Goal: Task Accomplishment & Management: Complete application form

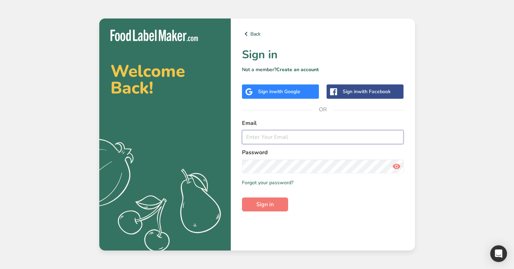
click at [295, 138] on input "email" at bounding box center [323, 137] width 162 height 14
type input "[EMAIL_ADDRESS][DOMAIN_NAME]"
click at [242, 198] on button "Sign in" at bounding box center [265, 205] width 46 height 14
drag, startPoint x: 325, startPoint y: 138, endPoint x: 260, endPoint y: 134, distance: 65.5
click at [259, 134] on input "[EMAIL_ADDRESS][DOMAIN_NAME]" at bounding box center [323, 137] width 162 height 14
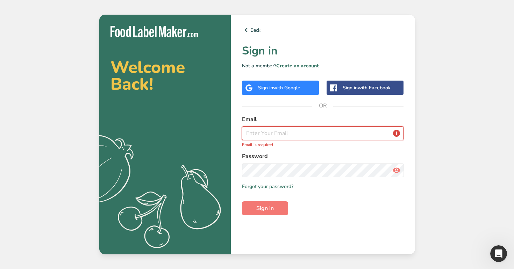
paste input "[EMAIL_ADDRESS][DOMAIN_NAME]"
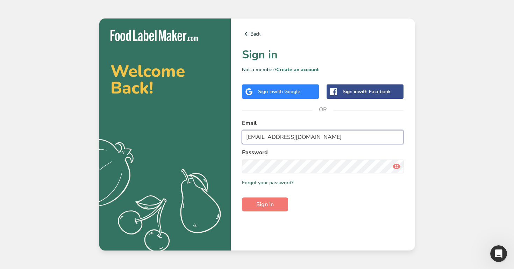
drag, startPoint x: 259, startPoint y: 136, endPoint x: 230, endPoint y: 131, distance: 28.6
click at [229, 133] on section "Welcome Back! .a{fill:#f5f3ed;} Back Sign in Not a member? Create an account Si…" at bounding box center [257, 135] width 316 height 232
type input "[EMAIL_ADDRESS][DOMAIN_NAME]"
click at [279, 204] on button "Sign in" at bounding box center [265, 205] width 46 height 14
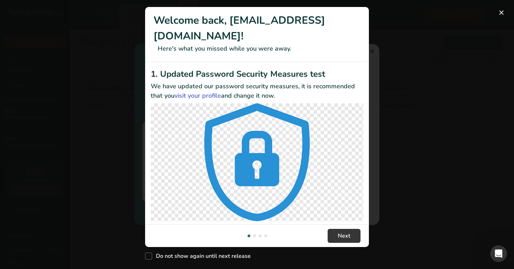
click at [501, 10] on button "New Features" at bounding box center [501, 12] width 11 height 11
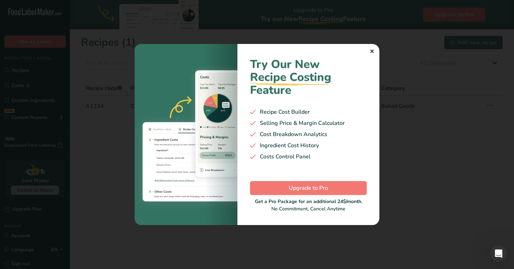
click at [372, 53] on div "✕" at bounding box center [371, 52] width 5 height 8
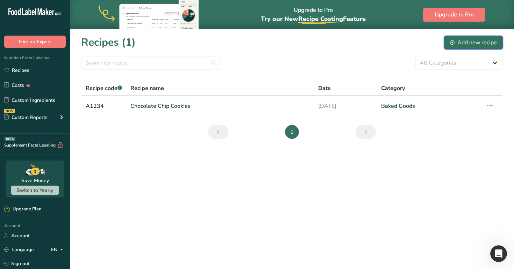
click at [463, 45] on div "Add new recipe" at bounding box center [473, 42] width 47 height 8
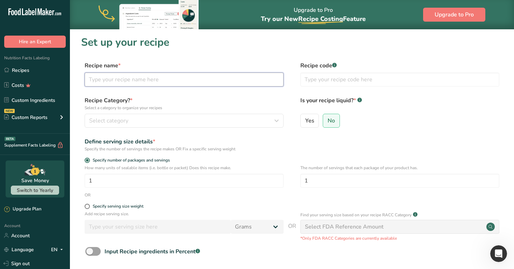
click at [167, 80] on input "text" at bounding box center [184, 80] width 199 height 14
type input "a"
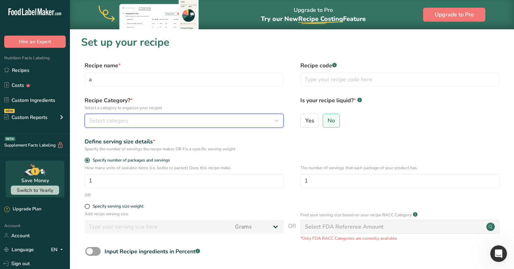
click at [152, 123] on div "Select category" at bounding box center [182, 121] width 186 height 8
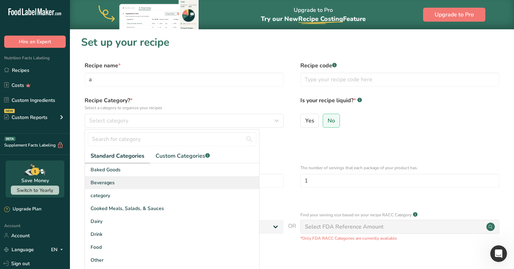
click at [165, 183] on div "Beverages" at bounding box center [172, 182] width 174 height 13
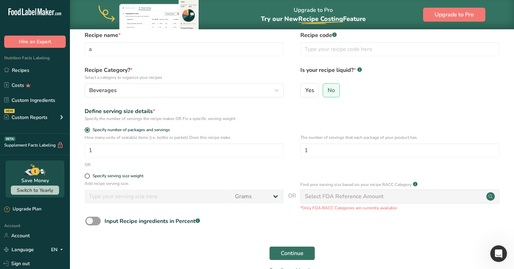
scroll to position [65, 0]
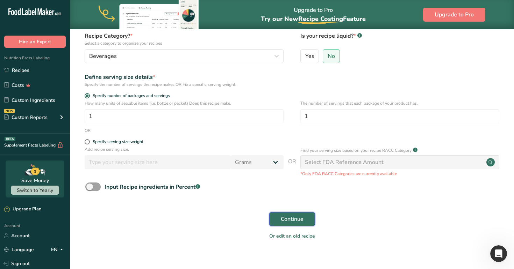
click at [297, 218] on span "Continue" at bounding box center [292, 219] width 23 height 8
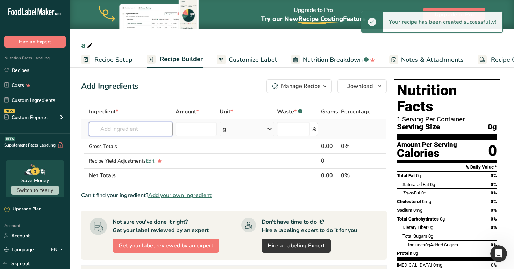
click at [133, 135] on input "text" at bounding box center [131, 129] width 84 height 14
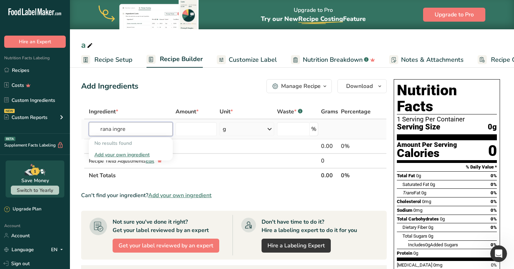
type input "rana ingre"
click at [128, 154] on div "Add your own ingredient" at bounding box center [130, 154] width 73 height 7
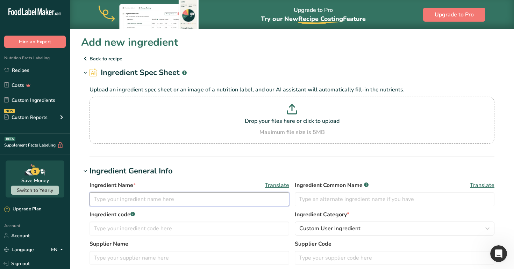
click at [148, 201] on input "text" at bounding box center [189, 200] width 200 height 14
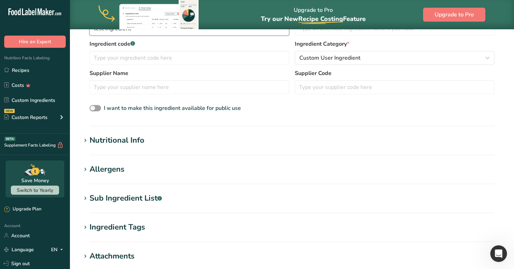
scroll to position [180, 0]
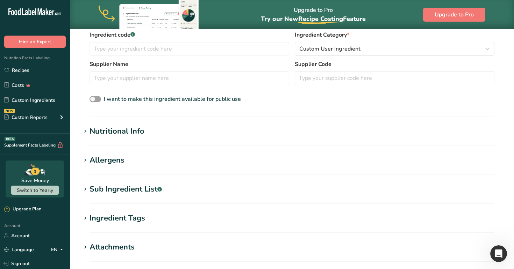
type input "test ingredient"
click at [116, 135] on div "Nutritional Info" at bounding box center [116, 132] width 55 height 12
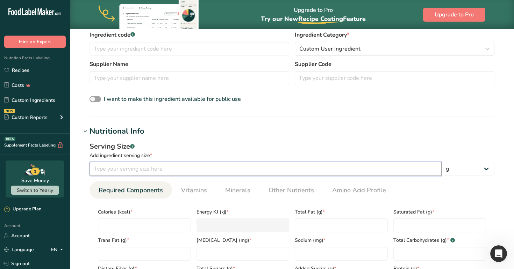
click at [146, 167] on input "number" at bounding box center [265, 169] width 352 height 14
type input "1"
click at [470, 171] on select "g ppm ug kg mg mcg lb oz quarter cup half cup l ml fl oz tbsp tsp cup qt gallon" at bounding box center [467, 169] width 53 height 14
select select "27"
click at [441, 162] on select "g ppm ug kg mg mcg lb oz quarter cup half cup l ml fl oz tbsp tsp cup qt gallon" at bounding box center [467, 169] width 53 height 14
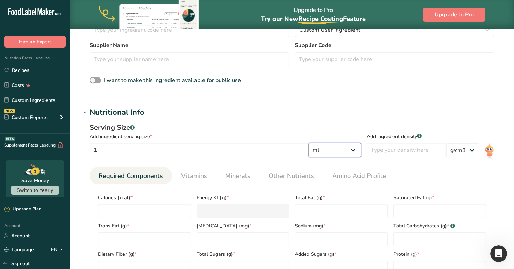
scroll to position [203, 0]
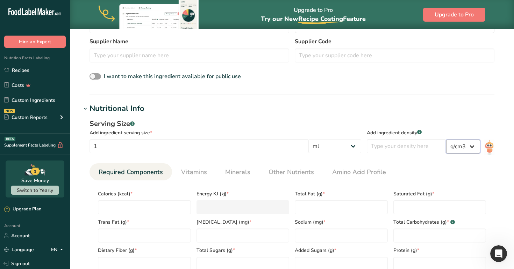
click at [464, 150] on select "lb/ft3 g/cm3" at bounding box center [463, 147] width 34 height 14
select select "30"
click at [446, 140] on select "lb/ft3 g/cm3" at bounding box center [463, 147] width 34 height 14
click at [424, 147] on input "number" at bounding box center [406, 146] width 79 height 14
type input "1"
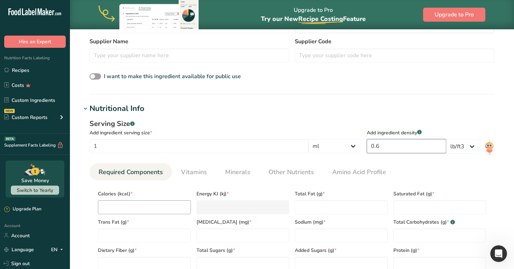
type input "0.6"
click at [145, 208] on input "number" at bounding box center [144, 208] width 93 height 14
type input "1"
type KJ "4.2"
type input "1"
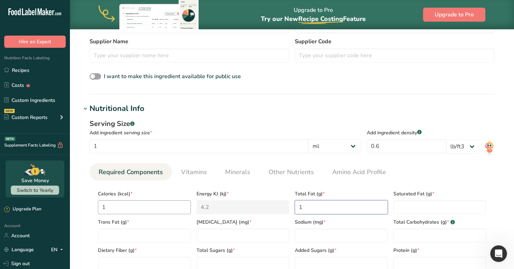
type Fat "1"
type input "1"
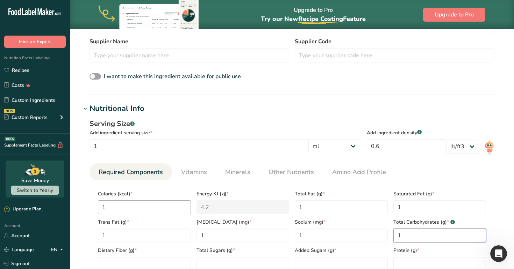
type Carbohydrates "1"
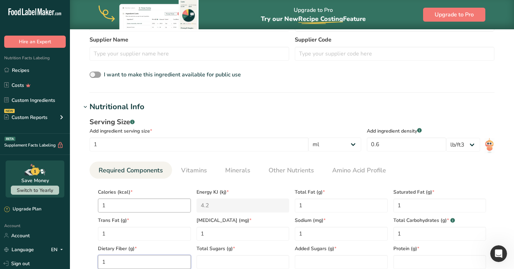
type Fiber "1"
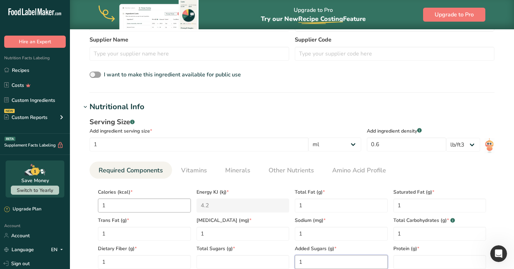
type Sugars "1"
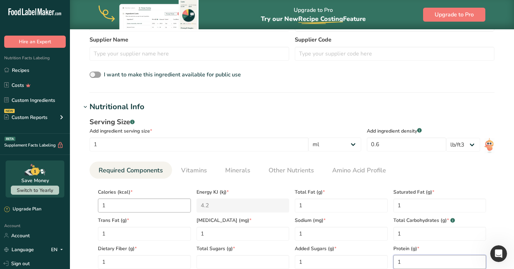
type input "1"
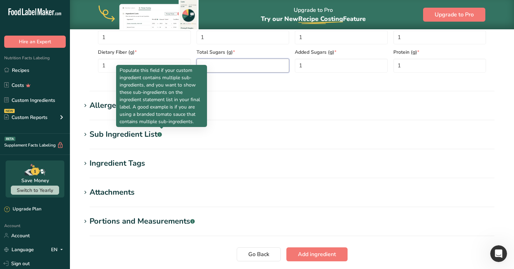
click at [243, 70] on Sugars "number" at bounding box center [242, 66] width 93 height 14
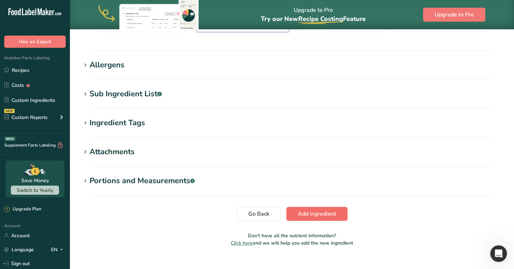
type Sugars "1"
click at [315, 216] on span "Add ingredient" at bounding box center [317, 214] width 38 height 8
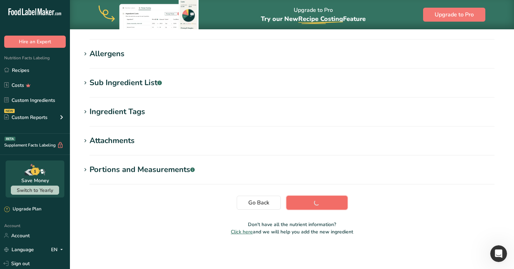
scroll to position [106, 0]
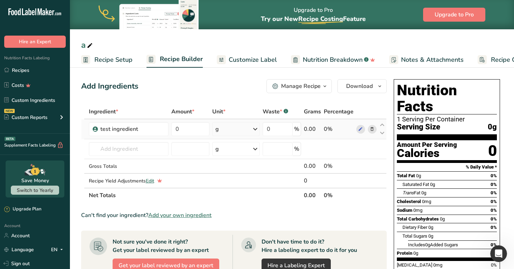
click at [235, 128] on div "g" at bounding box center [236, 129] width 48 height 14
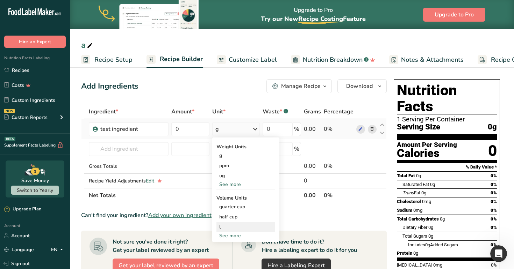
click at [236, 228] on div "l" at bounding box center [245, 227] width 53 height 7
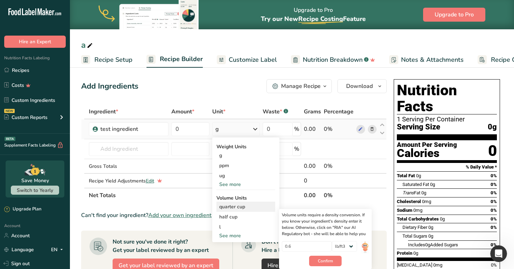
click at [239, 208] on div "quarter cup" at bounding box center [245, 206] width 53 height 7
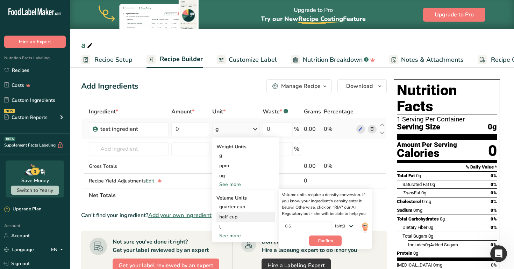
click at [243, 214] on div "half cup" at bounding box center [245, 217] width 53 height 7
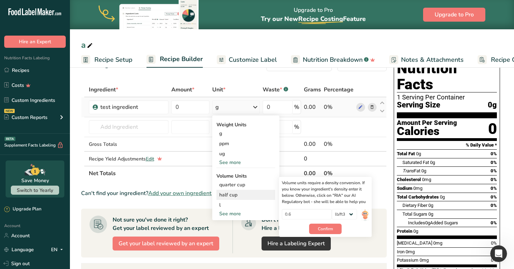
scroll to position [25, 0]
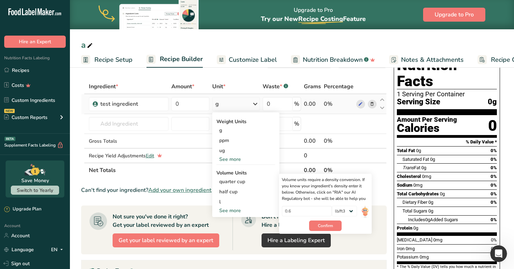
click at [242, 211] on div "See more" at bounding box center [245, 210] width 59 height 7
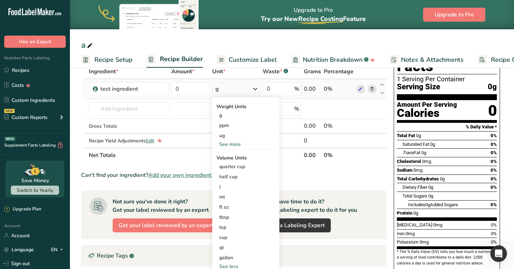
scroll to position [44, 0]
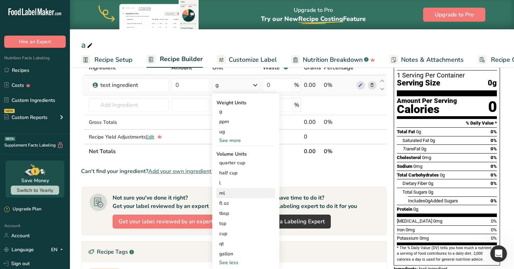
click at [241, 196] on div "ml" at bounding box center [245, 193] width 53 height 7
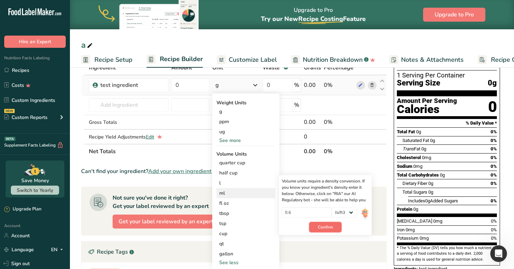
click at [332, 231] on button "Confirm" at bounding box center [325, 227] width 32 height 10
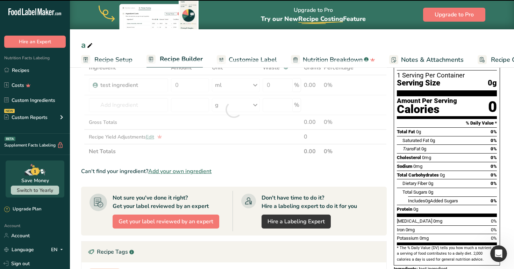
scroll to position [0, 0]
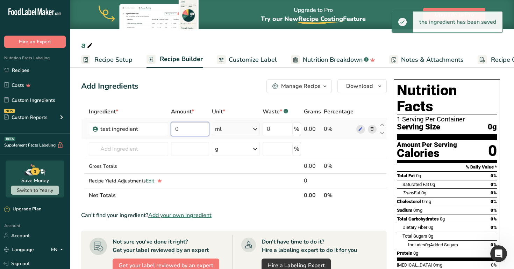
click at [192, 127] on input "0" at bounding box center [190, 129] width 38 height 14
type input "8"
click at [229, 94] on div "Add Ingredients Manage Recipe Delete Recipe Duplicate Recipe Scale Recipe Save …" at bounding box center [236, 258] width 310 height 363
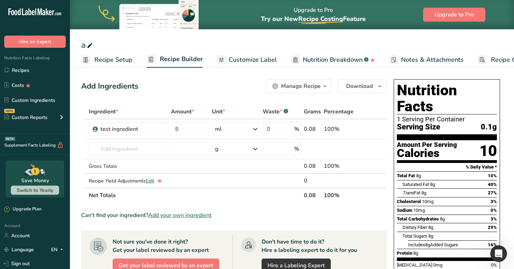
click at [119, 61] on span "Recipe Setup" at bounding box center [113, 59] width 38 height 9
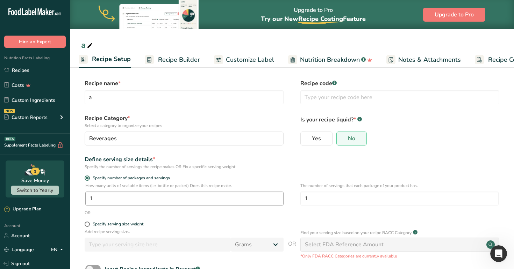
scroll to position [34, 0]
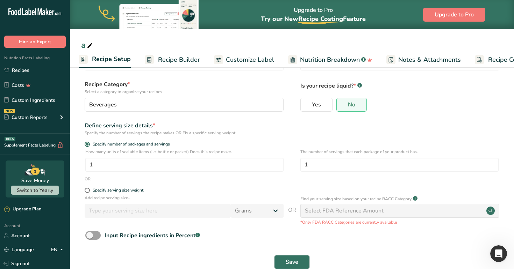
click at [182, 59] on span "Recipe Builder" at bounding box center [179, 59] width 42 height 9
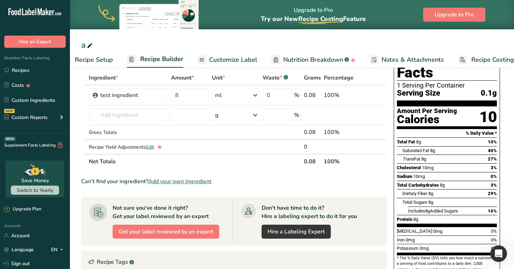
scroll to position [0, 37]
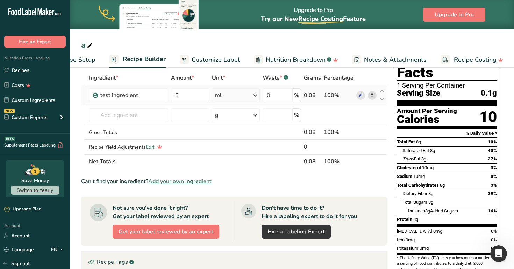
click at [246, 93] on div "ml" at bounding box center [236, 95] width 48 height 14
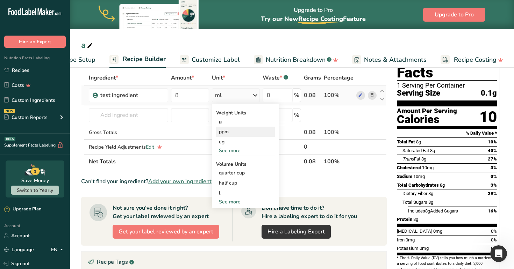
click at [242, 127] on div "ppm" at bounding box center [245, 132] width 59 height 10
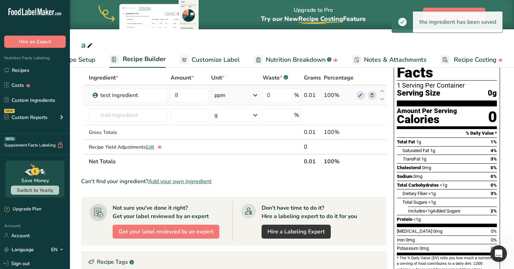
click at [253, 95] on icon at bounding box center [255, 95] width 8 height 13
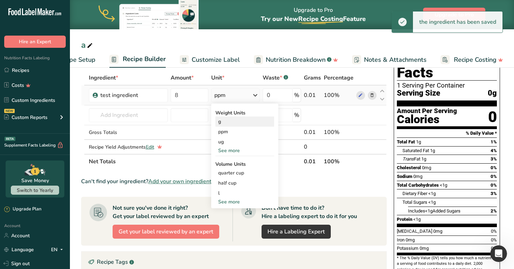
click at [245, 120] on div "g" at bounding box center [244, 122] width 59 height 10
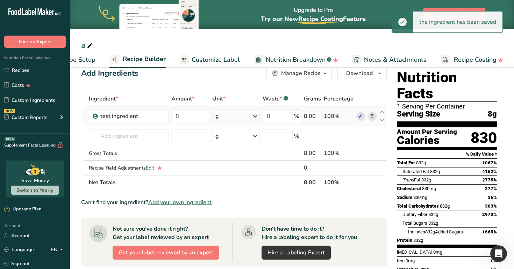
scroll to position [12, 0]
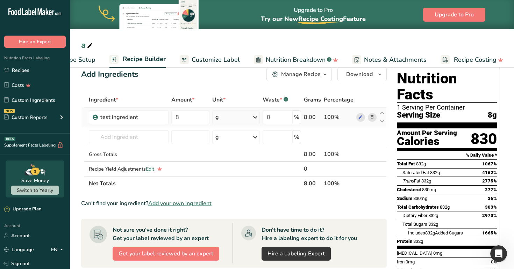
click at [243, 115] on div "g" at bounding box center [236, 117] width 48 height 14
click at [236, 223] on div "See more" at bounding box center [245, 224] width 59 height 7
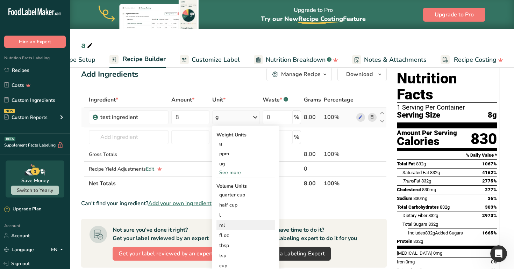
click at [231, 221] on div "ml Volume units require a density conversion. If you know your ingredient's den…" at bounding box center [245, 226] width 59 height 10
click at [232, 224] on div "ml" at bounding box center [245, 225] width 53 height 7
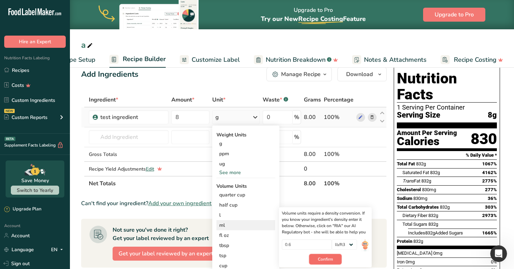
click at [325, 261] on span "Confirm" at bounding box center [325, 259] width 15 height 6
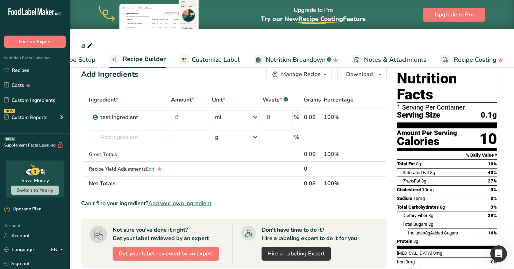
click at [88, 59] on span "Recipe Setup" at bounding box center [76, 59] width 38 height 9
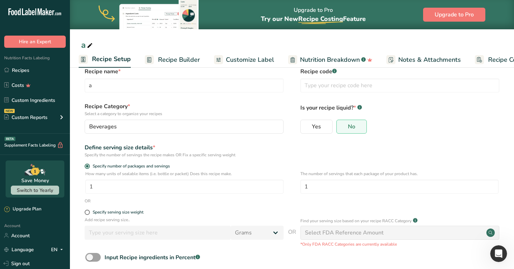
scroll to position [39, 0]
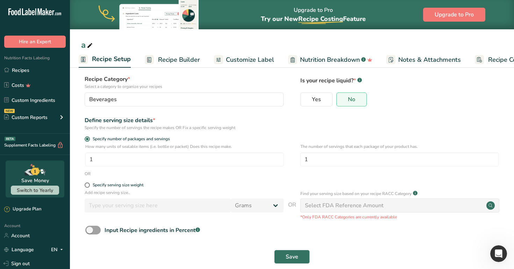
click at [181, 60] on span "Recipe Builder" at bounding box center [179, 59] width 42 height 9
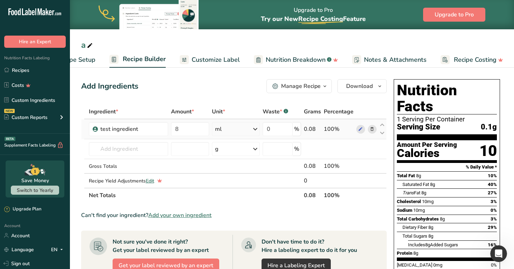
click at [239, 126] on div "ml" at bounding box center [236, 129] width 48 height 14
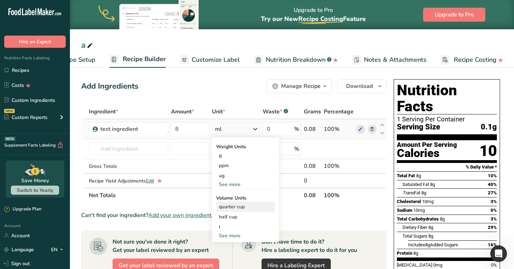
click at [237, 210] on div "quarter cup" at bounding box center [245, 206] width 53 height 7
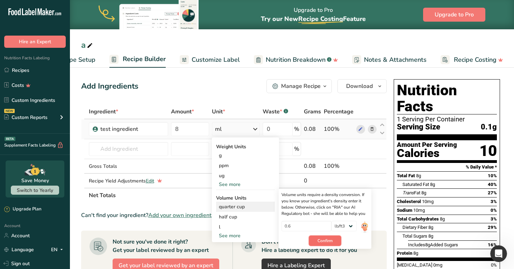
click at [331, 246] on button "Confirm" at bounding box center [325, 241] width 32 height 10
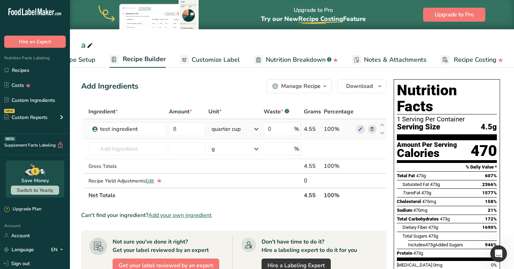
click at [226, 128] on div "quarter cup" at bounding box center [225, 129] width 29 height 8
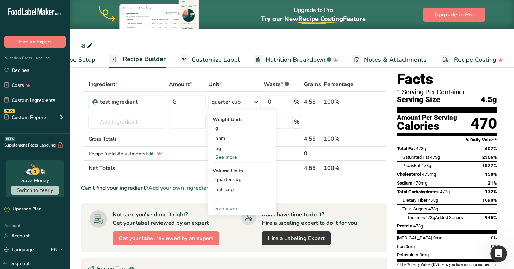
scroll to position [33, 0]
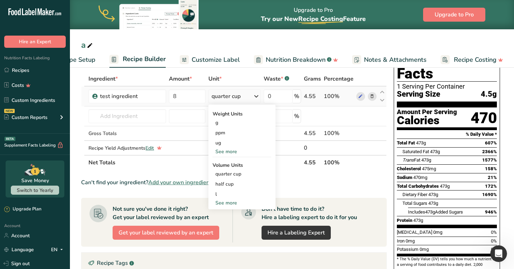
click at [226, 201] on div "See more" at bounding box center [241, 203] width 59 height 7
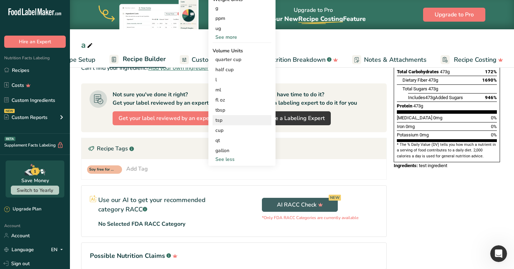
scroll to position [162, 0]
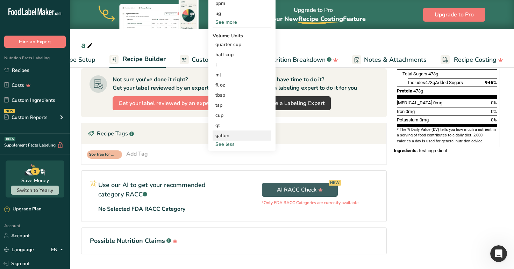
click at [233, 135] on div "gallon" at bounding box center [241, 135] width 53 height 7
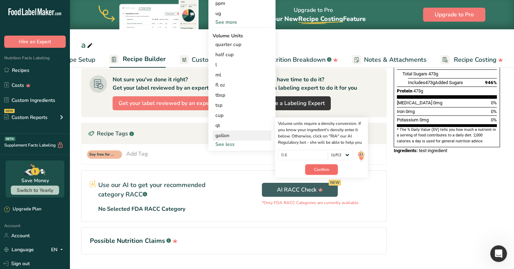
click at [323, 167] on span "Confirm" at bounding box center [321, 170] width 15 height 6
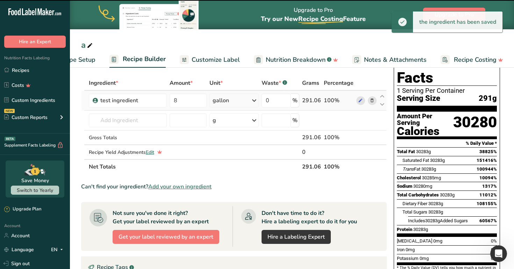
scroll to position [0, 0]
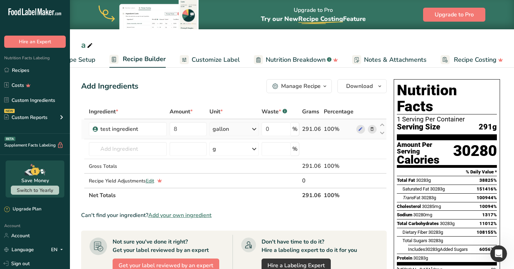
click at [227, 128] on div "gallon" at bounding box center [220, 129] width 16 height 8
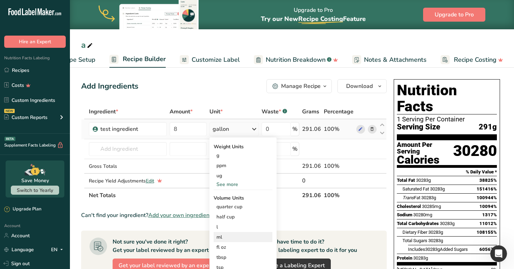
click at [252, 236] on div "ml" at bounding box center [242, 237] width 53 height 7
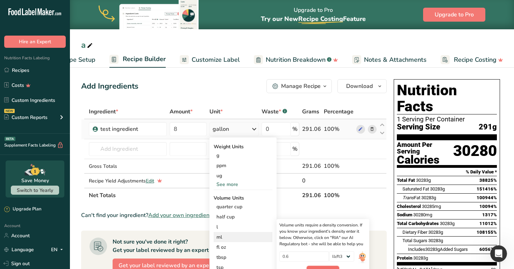
click at [326, 267] on button "Confirm" at bounding box center [322, 271] width 32 height 10
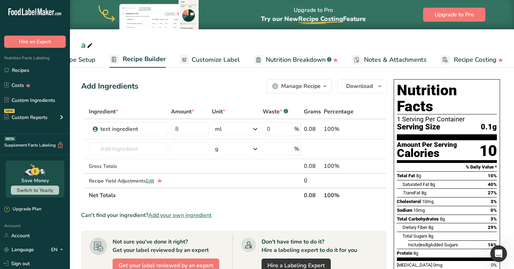
click at [92, 60] on span "Recipe Setup" at bounding box center [76, 59] width 38 height 9
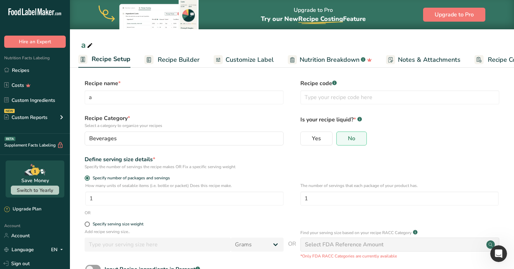
scroll to position [0, 2]
click at [172, 59] on span "Recipe Builder" at bounding box center [179, 59] width 42 height 9
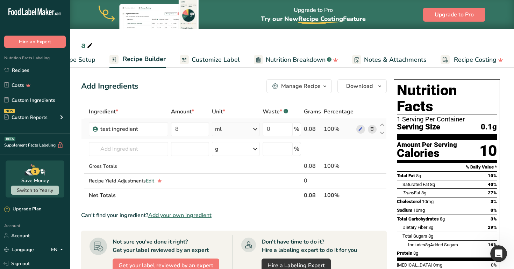
drag, startPoint x: 304, startPoint y: 131, endPoint x: 318, endPoint y: 131, distance: 14.0
click at [318, 131] on div "0.08" at bounding box center [312, 129] width 17 height 8
drag, startPoint x: 477, startPoint y: 112, endPoint x: 502, endPoint y: 109, distance: 24.9
click at [502, 109] on div "Nutrition Facts 1 Serving Per Container Serving Size 0.1g Amount Per Serving Ca…" at bounding box center [447, 198] width 112 height 243
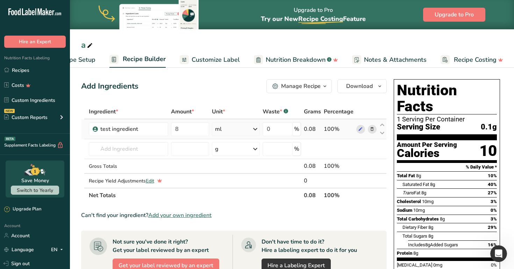
click at [224, 129] on div "ml" at bounding box center [236, 129] width 48 height 14
click at [231, 237] on div "See more" at bounding box center [245, 235] width 59 height 7
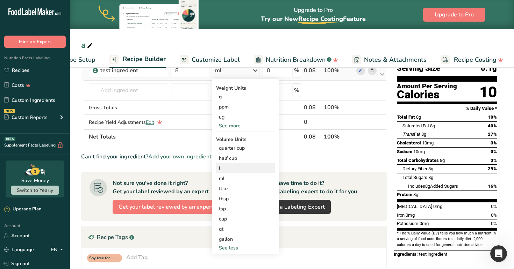
scroll to position [82, 0]
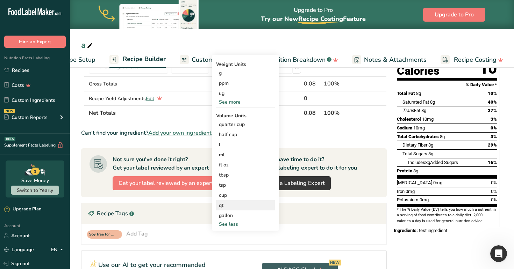
click at [229, 204] on div "qt" at bounding box center [245, 205] width 53 height 7
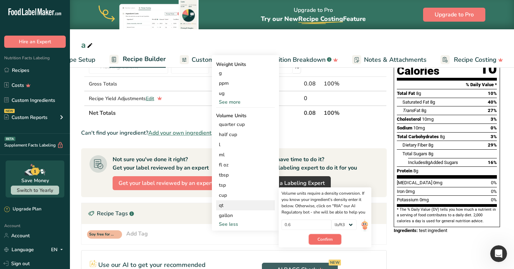
click at [322, 238] on span "Confirm" at bounding box center [324, 240] width 15 height 6
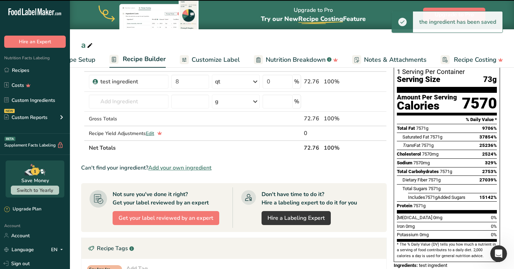
scroll to position [0, 0]
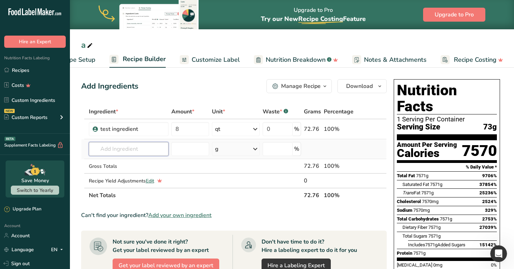
click at [134, 151] on input "text" at bounding box center [129, 149] width 80 height 14
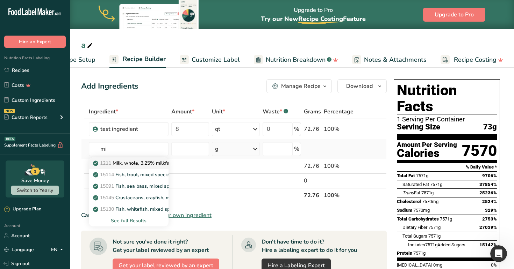
click at [134, 164] on p "1211 Milk, whole, 3.25% milkfat, without added vitamin A and [MEDICAL_DATA]" at bounding box center [187, 163] width 186 height 7
type input "Milk, whole, 3.25% milkfat, without added vitamin A and [MEDICAL_DATA]"
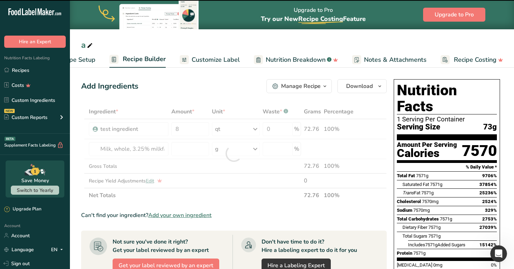
type input "0"
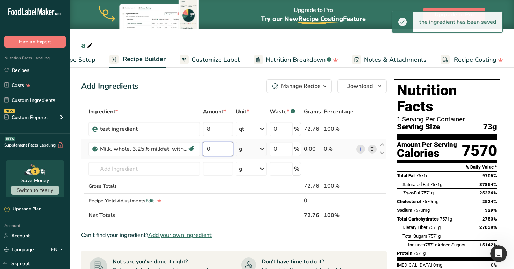
click at [221, 147] on input "0" at bounding box center [218, 149] width 30 height 14
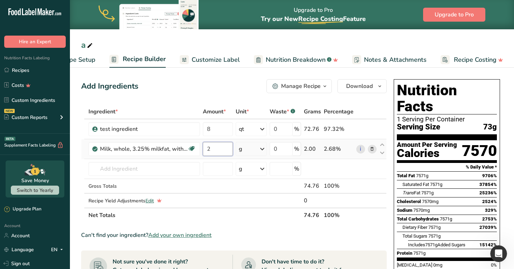
type input "2"
click at [251, 154] on div "Ingredient * Amount * Unit * Waste * .a-a{fill:#347362;}.b-a{fill:#fff;} Grams …" at bounding box center [233, 163] width 305 height 118
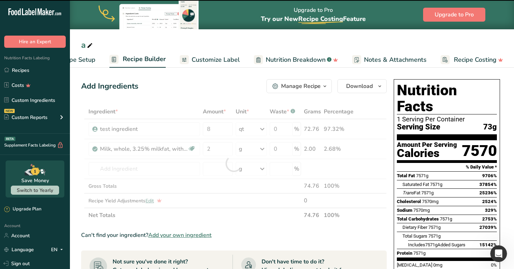
click at [254, 151] on div "g" at bounding box center [251, 149] width 31 height 14
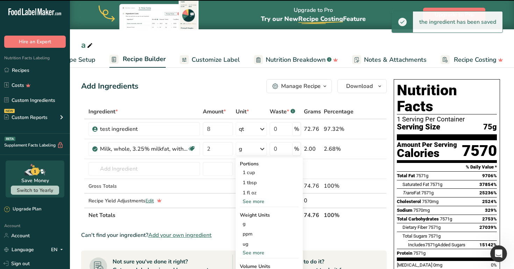
click at [254, 151] on div "g" at bounding box center [251, 149] width 31 height 14
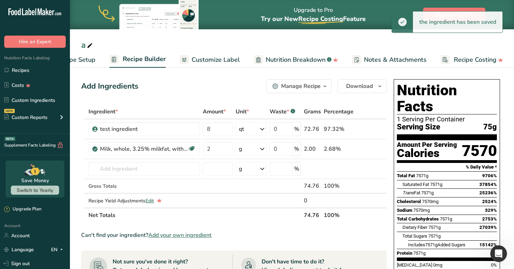
click at [254, 151] on div "g" at bounding box center [251, 149] width 31 height 14
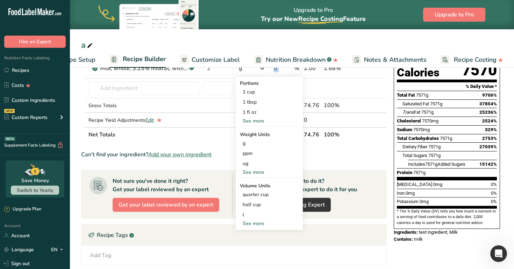
scroll to position [94, 0]
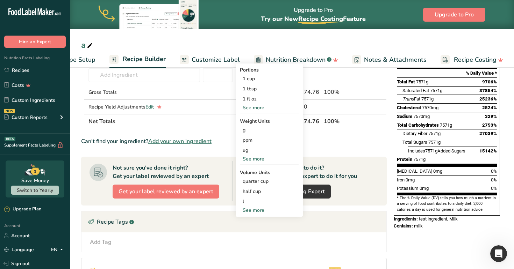
click at [254, 209] on div "See more" at bounding box center [269, 210] width 59 height 7
click at [248, 201] on div "l" at bounding box center [269, 201] width 53 height 7
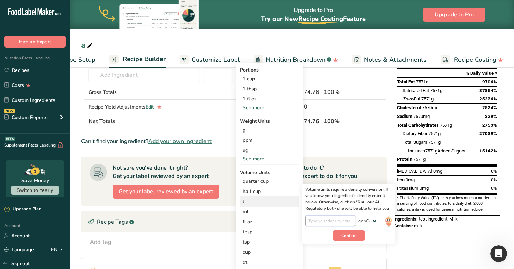
click at [327, 220] on input "number" at bounding box center [330, 221] width 50 height 10
type input "1"
click at [354, 236] on span "Confirm" at bounding box center [348, 236] width 15 height 6
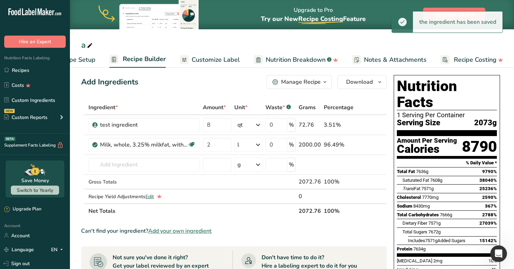
scroll to position [0, 0]
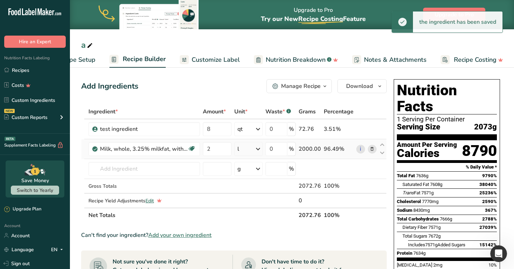
click at [256, 150] on icon at bounding box center [258, 149] width 8 height 13
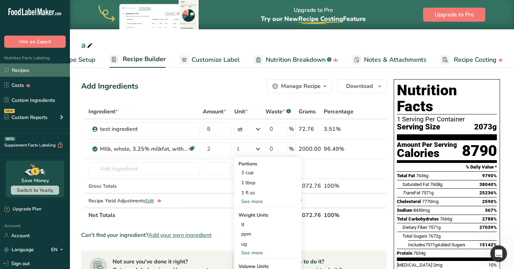
click at [49, 74] on link "Recipes" at bounding box center [35, 70] width 70 height 13
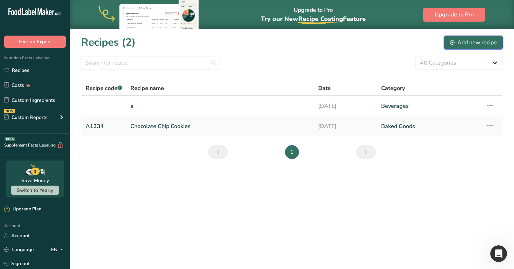
click at [483, 43] on div "Add new recipe" at bounding box center [473, 42] width 47 height 8
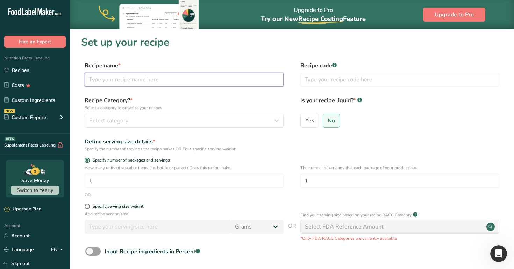
click at [203, 85] on input "text" at bounding box center [184, 80] width 199 height 14
type input "m"
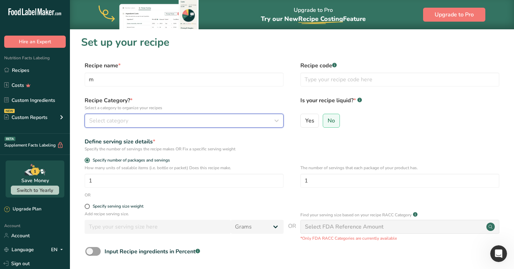
click at [214, 123] on div "Select category" at bounding box center [182, 121] width 186 height 8
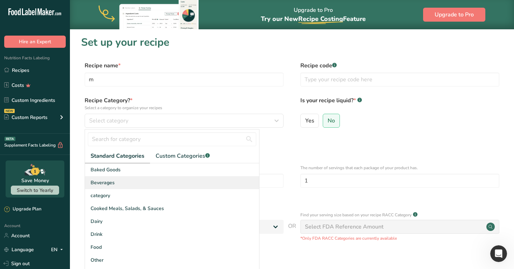
click at [227, 189] on div "Beverages" at bounding box center [172, 182] width 174 height 13
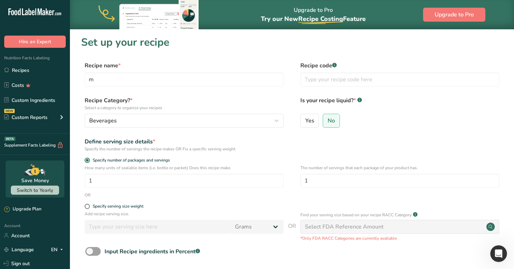
scroll to position [73, 0]
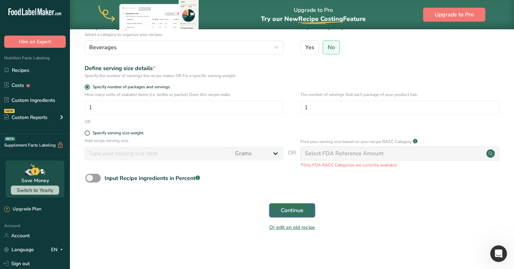
click at [302, 209] on span "Continue" at bounding box center [292, 211] width 23 height 8
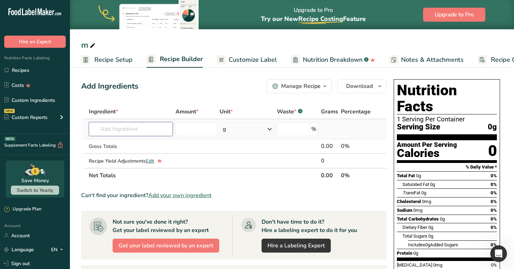
click at [129, 129] on input "text" at bounding box center [131, 129] width 84 height 14
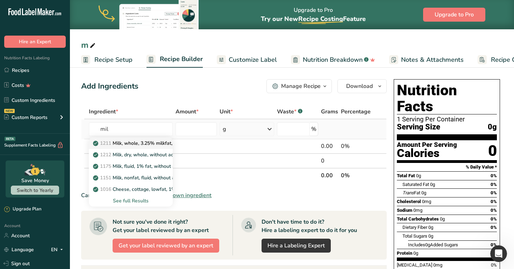
click at [132, 141] on p "1211 Milk, whole, 3.25% milkfat, without added vitamin A and [MEDICAL_DATA]" at bounding box center [187, 143] width 186 height 7
type input "Milk, whole, 3.25% milkfat, without added vitamin A and [MEDICAL_DATA]"
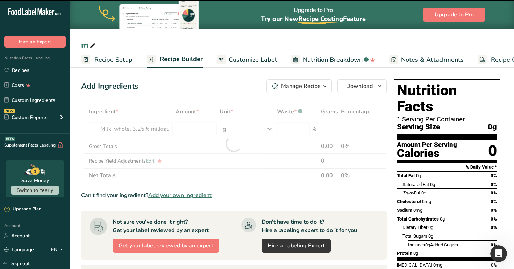
type input "0"
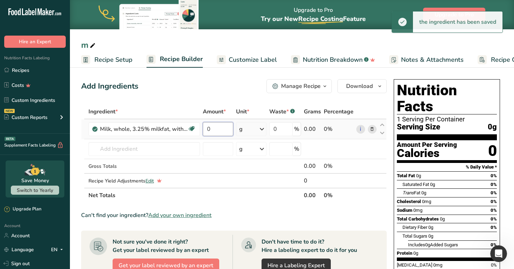
click at [209, 132] on input "0" at bounding box center [218, 129] width 30 height 14
type input "1"
click at [266, 136] on div "Ingredient * Amount * Unit * Waste * .a-a{fill:#347362;}.b-a{fill:#fff;} Grams …" at bounding box center [233, 153] width 305 height 99
click at [263, 132] on icon at bounding box center [262, 129] width 8 height 13
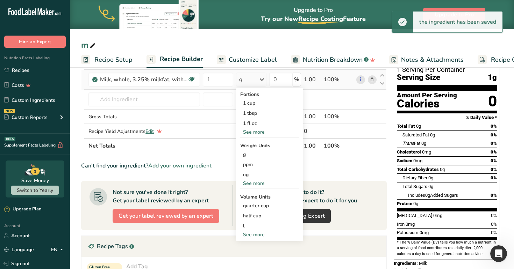
scroll to position [67, 0]
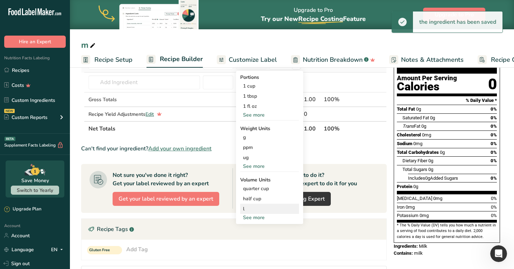
click at [250, 209] on div "l" at bounding box center [269, 208] width 53 height 7
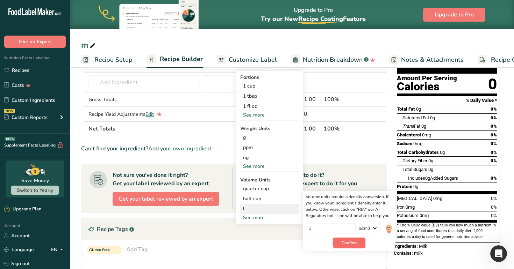
click at [346, 244] on span "Confirm" at bounding box center [348, 243] width 15 height 6
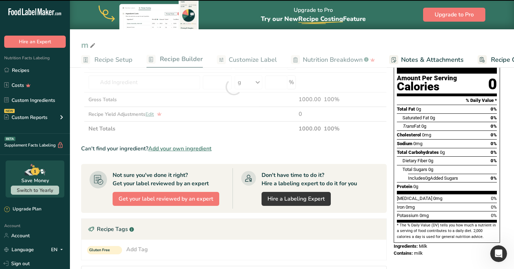
scroll to position [0, 0]
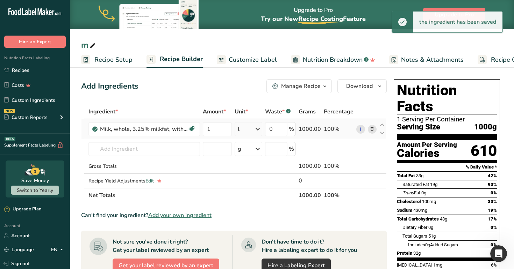
click at [245, 129] on div "l" at bounding box center [248, 129] width 28 height 14
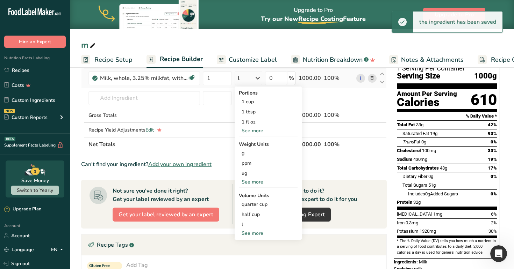
scroll to position [60, 0]
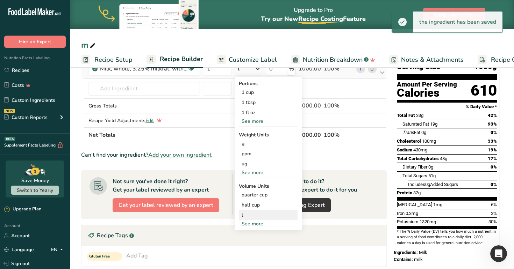
click at [255, 219] on div "l" at bounding box center [267, 215] width 53 height 7
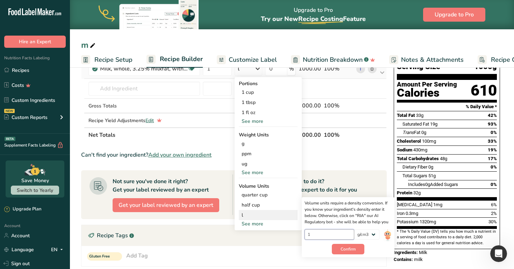
click at [323, 235] on input "1" at bounding box center [329, 235] width 50 height 10
type input "10"
click at [360, 235] on select "lb/ft3 g/cm3" at bounding box center [366, 235] width 25 height 10
select select "30"
click at [354, 230] on select "lb/ft3 g/cm3" at bounding box center [366, 235] width 25 height 10
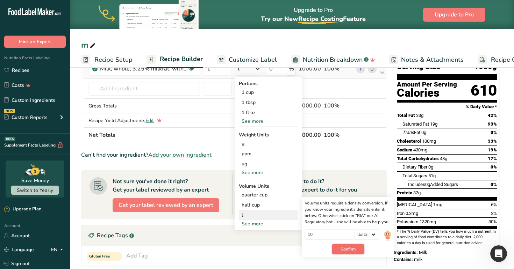
click at [351, 252] on span "Confirm" at bounding box center [347, 249] width 15 height 6
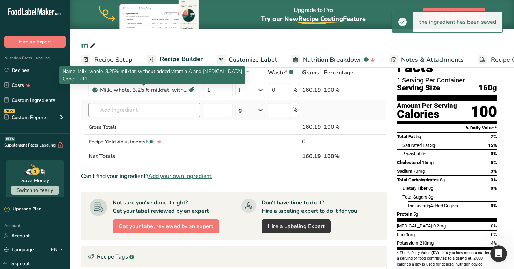
scroll to position [31, 0]
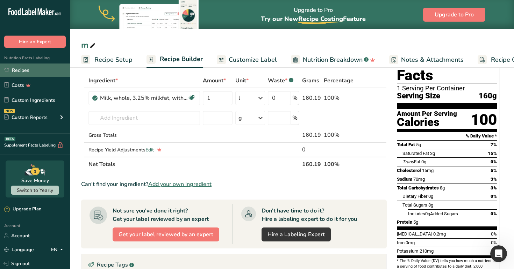
click at [34, 67] on link "Recipes" at bounding box center [35, 70] width 70 height 13
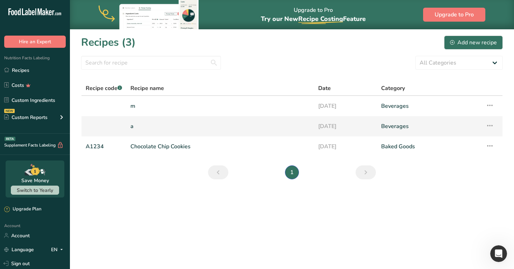
click at [167, 127] on link "a" at bounding box center [219, 126] width 179 height 15
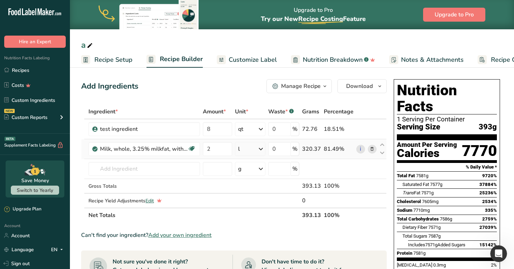
click at [258, 153] on icon at bounding box center [260, 149] width 8 height 13
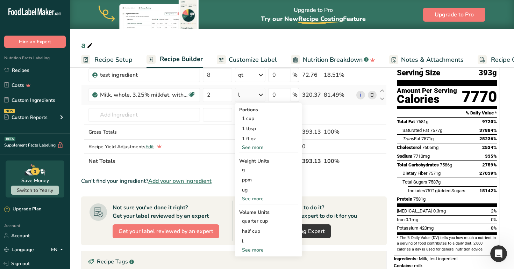
scroll to position [77, 0]
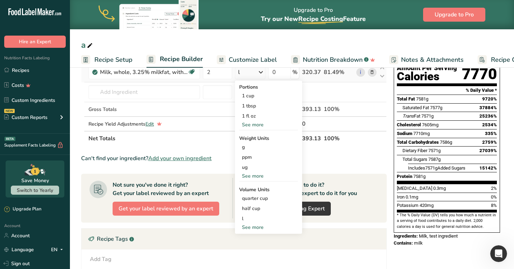
click at [254, 228] on div "See more" at bounding box center [268, 227] width 59 height 7
click at [252, 247] on div "tbsp" at bounding box center [268, 249] width 53 height 7
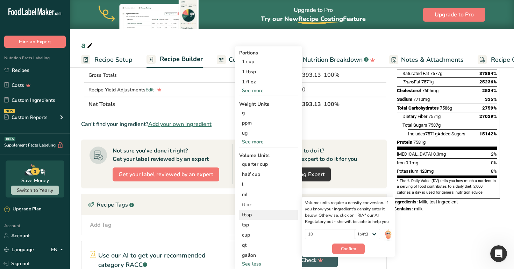
scroll to position [114, 0]
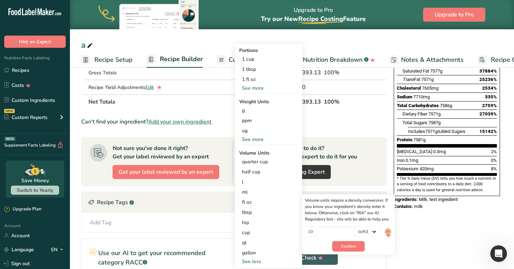
click at [222, 107] on th "Net Totals" at bounding box center [194, 101] width 214 height 15
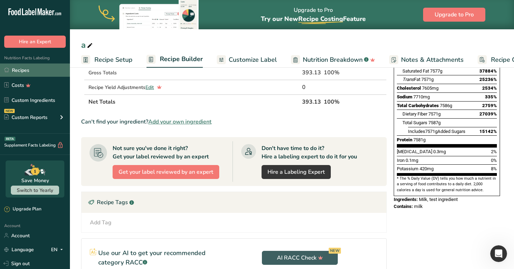
click at [45, 71] on link "Recipes" at bounding box center [35, 70] width 70 height 13
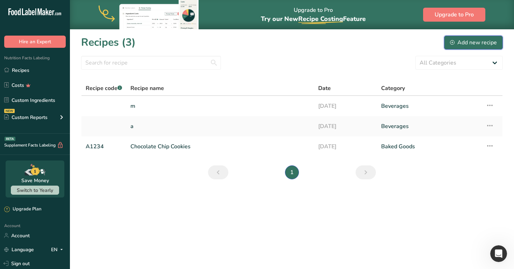
click at [460, 42] on div "Add new recipe" at bounding box center [473, 42] width 47 height 8
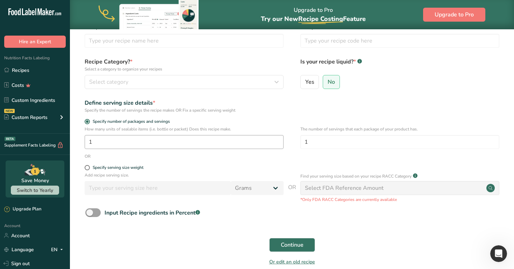
scroll to position [44, 0]
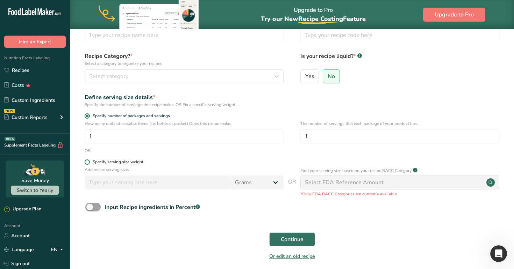
click at [88, 163] on span at bounding box center [87, 162] width 5 height 5
click at [88, 163] on input "Specify serving size weight" at bounding box center [87, 162] width 5 height 5
radio input "true"
radio input "false"
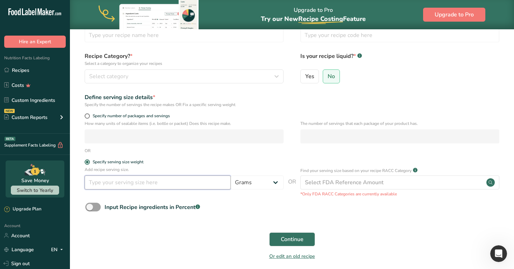
click at [97, 182] on input "number" at bounding box center [158, 183] width 146 height 14
type input "1"
click at [258, 180] on select "Grams ppm ug kg mg mcg lb oz quarter cup half cup l ml fl oz tbsp tsp cup qt ga…" at bounding box center [257, 183] width 53 height 14
select select "28"
click at [231, 176] on select "Grams ppm ug kg mg mcg lb oz quarter cup half cup l ml fl oz tbsp tsp cup qt ga…" at bounding box center [257, 183] width 53 height 14
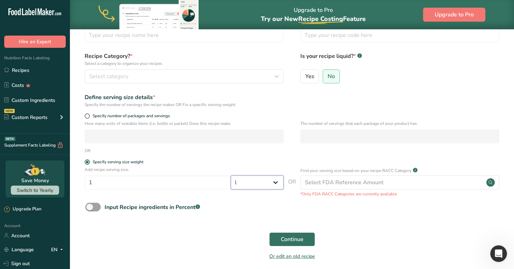
select select "29"
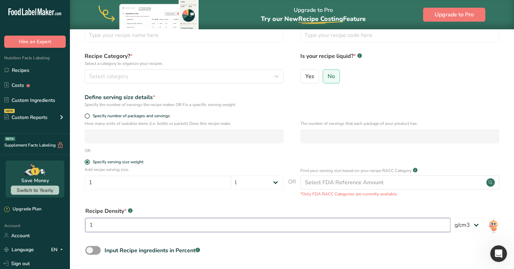
click at [263, 222] on input "1" at bounding box center [267, 225] width 365 height 14
type input "0.5"
click at [269, 202] on form "Recipe name * Recipe code .a-a{fill:#347362;}.b-a{fill:#fff;} Recipe Category? …" at bounding box center [291, 162] width 421 height 291
click at [99, 250] on span at bounding box center [92, 250] width 15 height 9
click at [90, 250] on input "Input Recipe ingredients in Percent .a-a{fill:#347362;}.b-a{fill:#fff;}" at bounding box center [87, 250] width 5 height 5
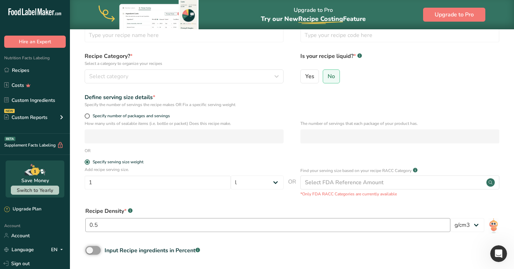
checkbox input "true"
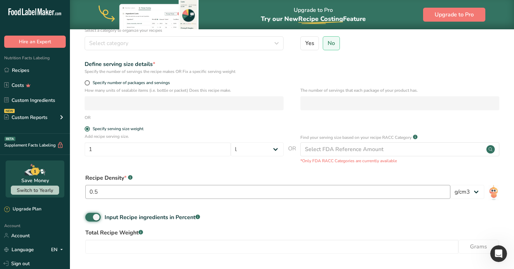
scroll to position [107, 0]
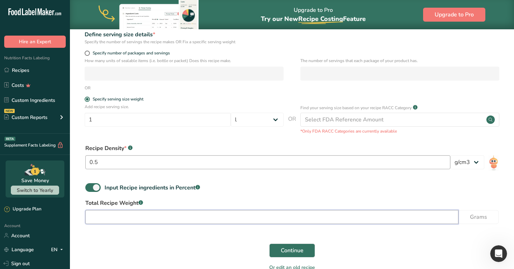
click at [222, 217] on input "number" at bounding box center [271, 217] width 373 height 14
type input "0.2"
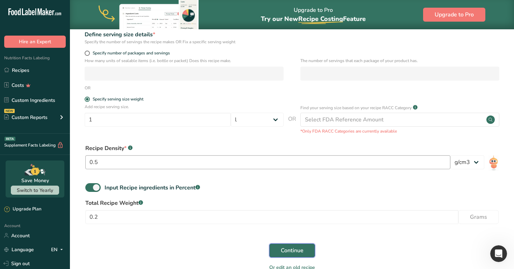
click at [297, 255] on button "Continue" at bounding box center [292, 251] width 46 height 14
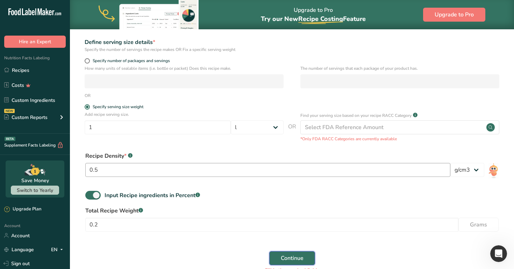
click at [291, 258] on span "Continue" at bounding box center [292, 258] width 23 height 8
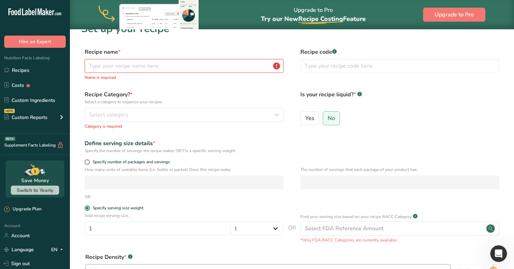
scroll to position [0, 0]
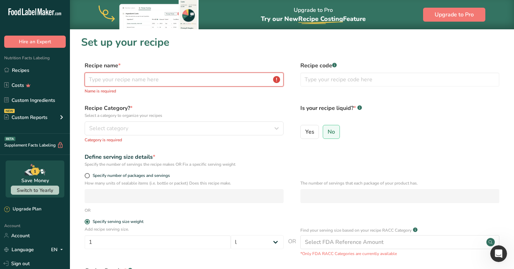
click at [217, 80] on input "text" at bounding box center [184, 80] width 199 height 14
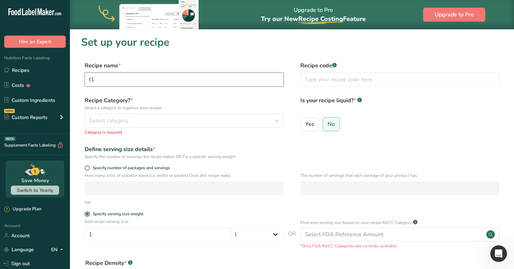
type input "t1"
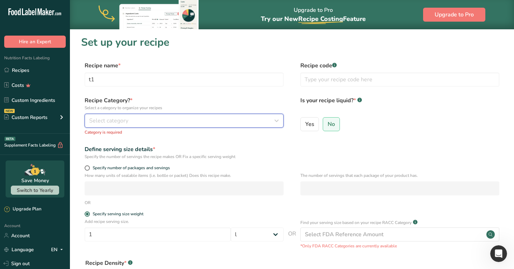
click at [186, 119] on div "Select category" at bounding box center [182, 121] width 186 height 8
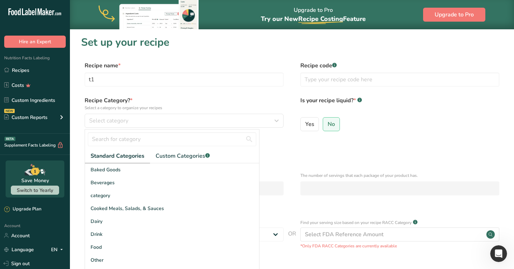
click at [167, 184] on div "Beverages" at bounding box center [172, 182] width 174 height 13
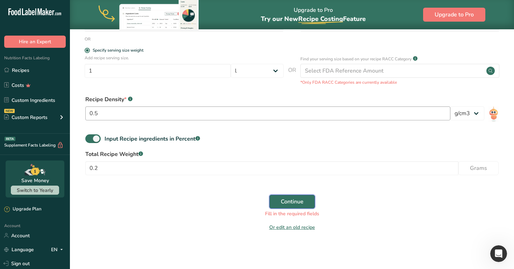
click at [292, 203] on span "Continue" at bounding box center [292, 202] width 23 height 8
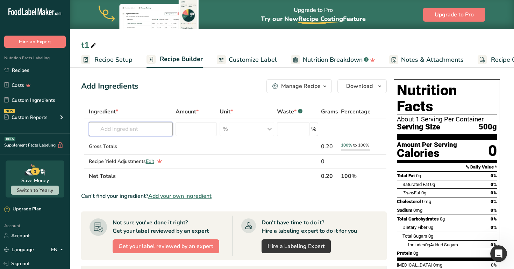
click at [150, 129] on input "text" at bounding box center [131, 129] width 84 height 14
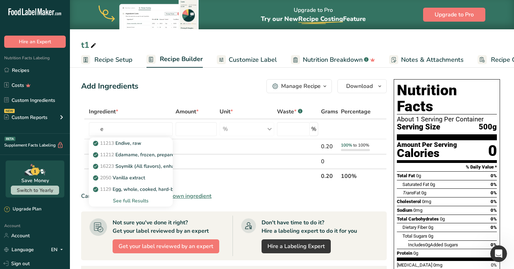
click at [150, 152] on p "11212 Edamame, frozen, prepared" at bounding box center [135, 154] width 83 height 7
type input "Edamame, frozen, prepared"
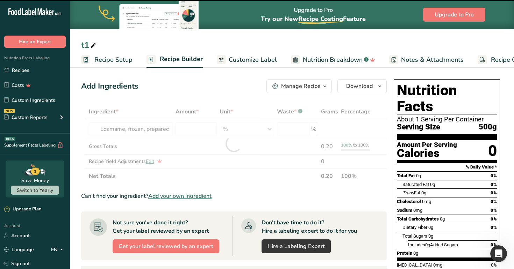
type input "0"
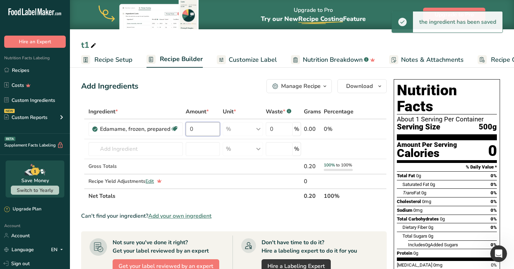
click at [196, 132] on input "0" at bounding box center [203, 129] width 34 height 14
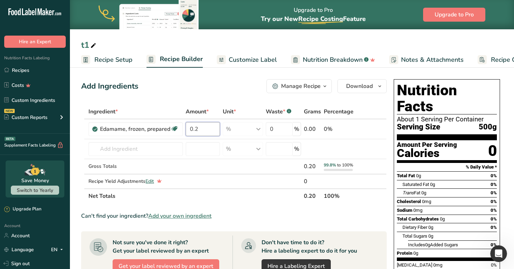
type input "0"
type input "100"
click at [226, 89] on div "Add Ingredients Manage Recipe Delete Recipe Duplicate Recipe Scale Recipe Save …" at bounding box center [233, 86] width 305 height 14
click at [128, 152] on input "text" at bounding box center [135, 149] width 94 height 14
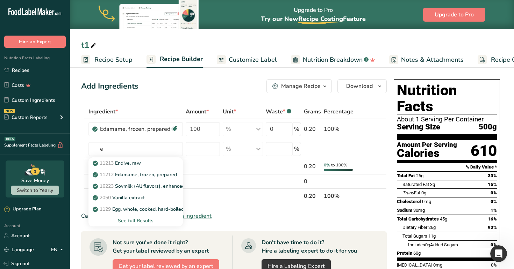
click at [143, 194] on p "2050 Vanilla extract" at bounding box center [119, 197] width 51 height 7
type input "Vanilla extract"
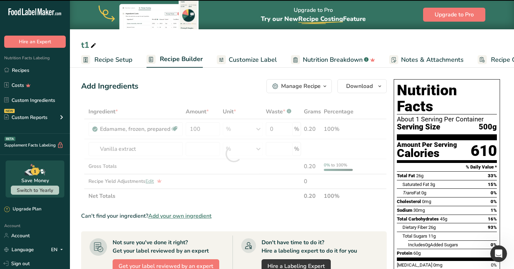
type input "0"
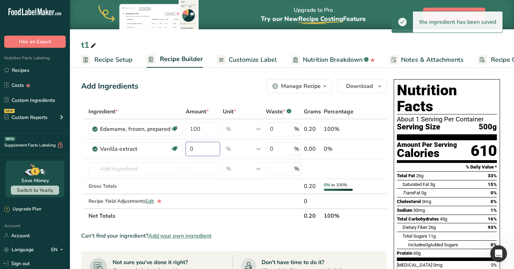
click at [196, 149] on input "0" at bounding box center [203, 149] width 34 height 14
type input "1"
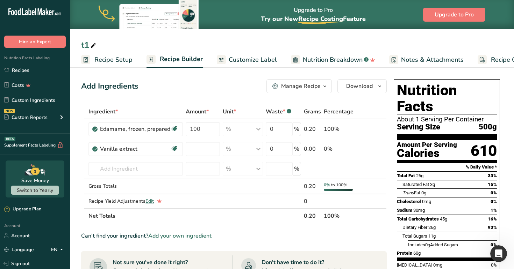
click at [374, 146] on div "Ingredient * Amount * Unit * Waste * .a-a{fill:#347362;}.b-a{fill:#fff;} Grams …" at bounding box center [233, 163] width 305 height 119
type input "0"
click at [372, 149] on icon at bounding box center [371, 149] width 5 height 7
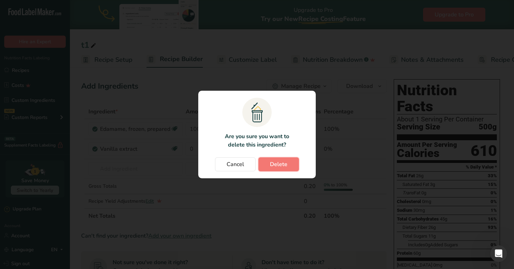
click at [276, 165] on span "Delete" at bounding box center [278, 164] width 17 height 8
